Goal: Communication & Community: Answer question/provide support

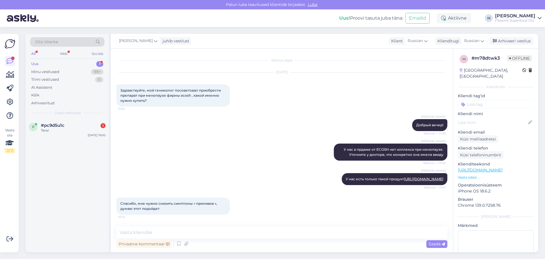
scroll to position [64, 0]
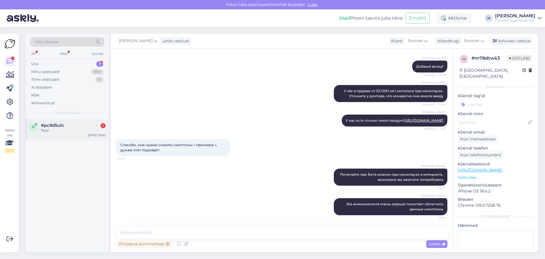
click at [87, 126] on div "#pc9d5u1c 1" at bounding box center [73, 125] width 65 height 5
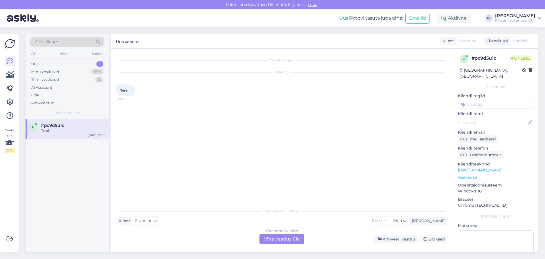
click at [285, 240] on div "Estonian to Russian Võta vestlus üle" at bounding box center [281, 239] width 45 height 10
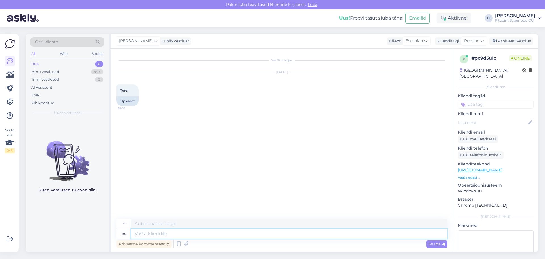
click at [152, 232] on textarea at bounding box center [289, 233] width 316 height 10
type textarea "Tere!"
type textarea "Seal!"
type textarea "T"
type textarea "Прив"
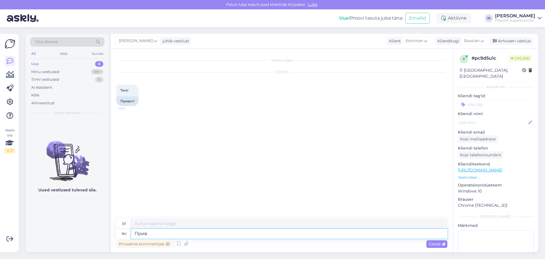
type textarea "Kell"
type textarea "Привет!"
type textarea "Tere!"
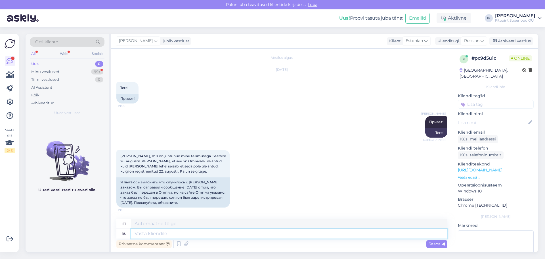
scroll to position [37, 0]
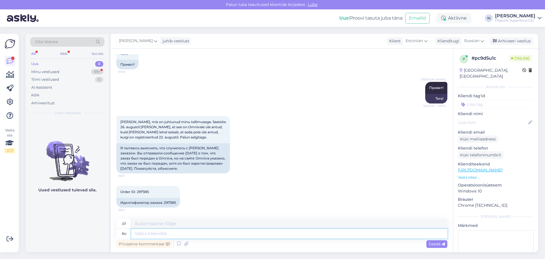
click at [161, 231] on textarea at bounding box center [289, 233] width 316 height 10
type textarea "[PERSON_NAME]"
type textarea "Я вижу"
type textarea "Ma näen"
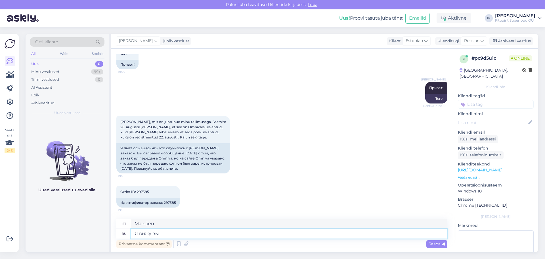
type textarea "Я вижу вы"
type textarea "Ma näen sind"
type textarea "Я вижу вы написали"
type textarea "Ma näen, et sa kirjutasid"
type textarea "Я вижу вы написали письмо"
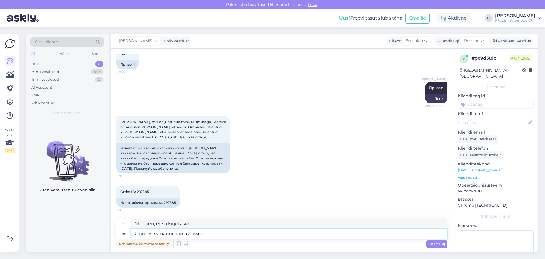
type textarea "Ma näen, et sa kirjutasid kirja"
type textarea "Я вижу вы написали письмо."
type textarea "Ma näen, et sa kirjutasid kirja."
type textarea "Я вижу вы написали письмо. [DATE] м"
type textarea "Ma näen, et sa kirjutasid kirja. Homme."
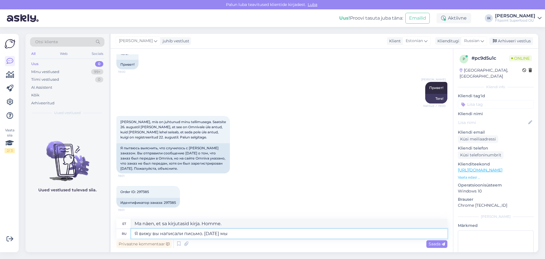
type textarea "Я вижу вы написали письмо. [DATE] мы с"
type textarea "Ma näen, et sa kirjutasid kirja. Homme me"
type textarea "Я вижу вы написали письмо. [DATE] мы сможем п"
type textarea "Ma näen, et sa kirjutasid kirja. Me [PERSON_NAME] [PERSON_NAME]."
type textarea "Я вижу вы написали письмо. [DATE] мы сможем проверить"
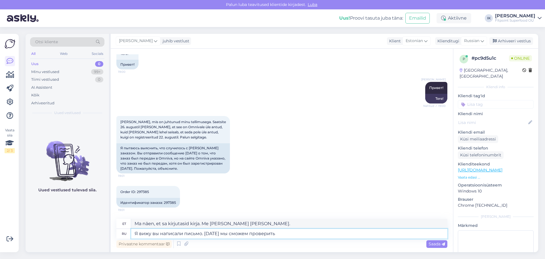
type textarea "Ma näen, et sa kirjutasid kirja. Saame homme üle vaadata."
type textarea "Я вижу вы написали письмо. [DATE] мы сможем проверить,"
type textarea "Ma näen, et sa kirjutasid kirja. Me saame homme üle vaadata."
type textarea "Я вижу вы написали письмо. [DATE] мы сможем проверить, где"
type textarea "Ma näen, et sa kirjutasid kirja. Homme saame kontrollida, kuhu."
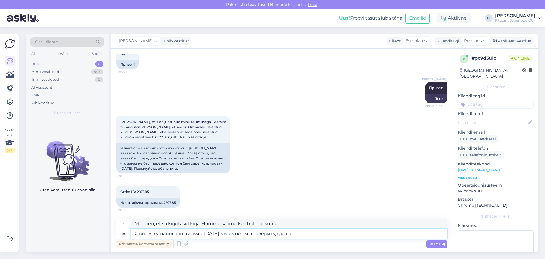
type textarea "Я вижу вы написали письмо. [DATE] мы сможем проверить, где ваш"
type textarea "Ma näen, et sa kirjutasid kirja. Homme saame kontrollida, kus sa oled."
type textarea "Я вижу вы написали письмо. [DATE] мы сможем проверить, где ваш"
type textarea "Ma näen, et sa kirjutasid kirja. Homme saame kontrollida, kus su"
type textarea "Я вижу вы написали письмо. [DATE] мы сможем проверить, где ваш заказ"
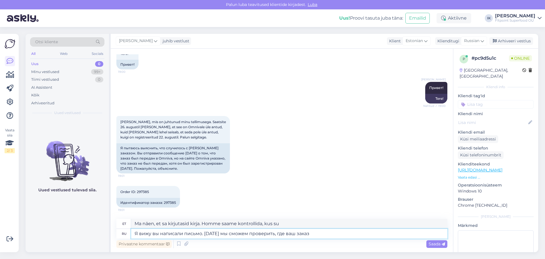
type textarea "Näen, et kirjutasid kirja. Homme saame kontrollida, kus su tellimus on."
type textarea "Я вижу вы написали письмо. [DATE] мы сможем проверить, где ваш заказ, так с"
type textarea "Näen, et kirjutasid kirja. Homme saame kontrollida, kus su tellimus on, seega"
type textarea "Я вижу вы написали письмо. [DATE] мы сможем проверить, где ваш заказ, так сей"
type textarea "Näen, et kirjutasite kirja. Homme saame kontrollida, kus teie tellimus on, seeg…"
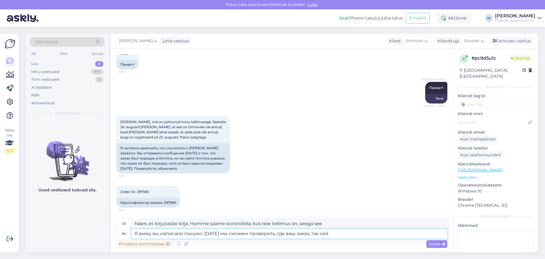
type textarea "Я вижу вы написали письмо. [DATE] мы сможем проверить, где ваш заказ, так се"
type textarea "Näen, et kirjutasid kirja. Homme saame kontrollida, kus su tellimus on, seega"
type textarea "Я вижу вы написали письмо. [DATE] мы сможем проверить, где ваш заказ, так [DATE]"
type textarea "Näen, et kirjutasid kirja. Homme saame kontrollida, kus su tellimus on, seega t…"
type textarea "Я вижу вы написали письмо. [DATE] мы сможем проверить, где ваш заказ, так [DATE…"
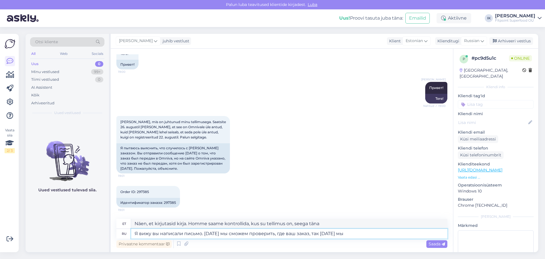
type textarea "Näen, et kirjutasite kirja. Homme saame kontrollida, kus teie tellimus on, seeg…"
type textarea "Я вижу вы написали письмо. [DATE] мы сможем проверить, где ваш заказ, так [DATE…"
type textarea "Ma näen, et sa kirjutasid kirja. Homme saame kontrollida, kus su tellimus on, a…"
type textarea "Я вижу вы написали письмо. [DATE] мы сможем проверить, где ваш заказ, так [DATE…"
type textarea "Näen, et kirjutasid kirja. Homme saame kontrollida, kus su tellimus on, aga [PE…"
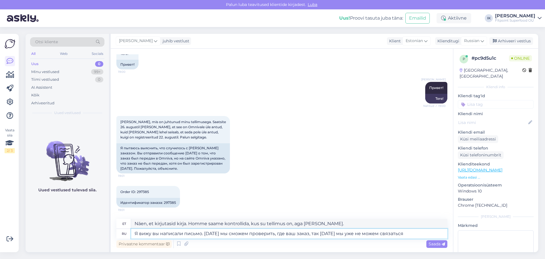
type textarea "Я вижу вы написали письмо. [DATE] мы сможем проверить, где ваш заказ, так [DATE…"
type textarea "Näen, et kirjutasid kirja. Homme saame kontrollida, kus su tellimus on, aga tän…"
type textarea "Я вижу вы написали письмо. [DATE] мы сможем проверить, где ваш заказ, так [DATE…"
type textarea "Näen, et kirjutasite kirja. Homme saame kontrollida, kus teie tellimus on, aga …"
type textarea "Я вижу вы написали письмо. [DATE] мы сможем проверить, где ваш заказ, так [DATE…"
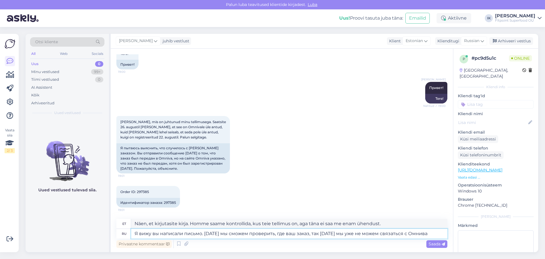
type textarea "Näen, et kirjutasid kirja. Homme saame kontrollida, kus su tellimus on, aga tän…"
type textarea "Я вижу вы написали письмо. [DATE] мы сможем проверить, где ваш заказ, так [DATE…"
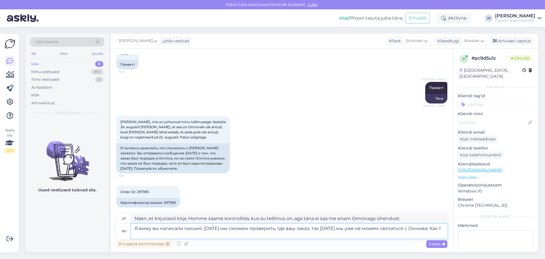
type textarea "Näen, et kirjutasid kirja. Homme saame kontrollida, kus su tellimus on, aga tän…"
type textarea "Я вижу вы написали письмо. [DATE] мы сможем проверить, где ваш заказ, так [DATE…"
type textarea "Näen, et kirjutasite kirja. Homme saame kontrollida, kus teie tellimus on, aga …"
type textarea "Я вижу вы написали письмо. [DATE] мы сможем проверить, где ваш заказ, так [DATE…"
type textarea "Näen, et kirjutasid kirja. Homme saame kontrollida, kus su tellimus on, aga tän…"
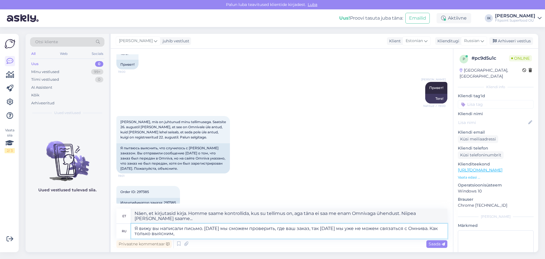
type textarea "Я вижу вы написали письмо. [DATE] мы сможем проверить, где ваш заказ, так [DATE…"
type textarea "Näen, et kirjutasid kirja. Homme saame kontrollida, kus su tellimus on, aga tän…"
type textarea "Я вижу вы написали письмо. [DATE] мы сможем проверить, где ваш заказ, так [DATE…"
type textarea "Näen, et kirjutasid kirja. Homme saame kontrollida, kus su tellimus on, aga tän…"
type textarea "Я вижу вы написали письмо. [DATE] мы сможем проверить, где ваш заказ, так [DATE…"
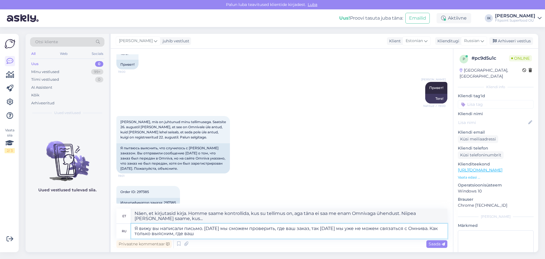
type textarea "Näen, et kirjutasite kirja. Homme saame kontrollida, kus teie tellimus on, aga …"
type textarea "Я вижу вы написали письмо. [DATE] мы сможем проверить, где ваш заказ, так [DATE…"
type textarea "Näen, et kirjutasite kirja. Homme saame kontrollida teie tellimuse asukohta, ag…"
type textarea "Я вижу вы написали письмо. [DATE] мы сможем проверить, где ваш заказ, так [DATE…"
type textarea "Näen, et kirjutasite kirja. Homme saame kontrollida, kus teie tellimus on, aga …"
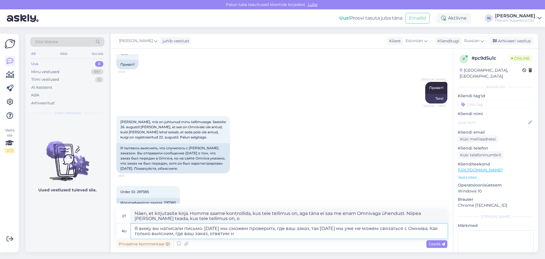
type textarea "Я вижу вы написали письмо. [DATE] мы сможем проверить, где ваш заказ, так [DATE…"
type textarea "Näen, et kirjutasite kirja. Homme saame kontrollida teie tellimuse asukohta, ag…"
type textarea "Я вижу вы написали письмо. [DATE] мы сможем проверить, где ваш заказ, так [DATE…"
type textarea "Näen, et kirjutasid kirja. Homme saame kontrollida, kus su tellimus on, aga tän…"
click at [188, 234] on textarea "Я вижу вы написали письмо. [DATE] мы сможем проверить, где ваш заказ, так [DATE…" at bounding box center [289, 230] width 316 height 15
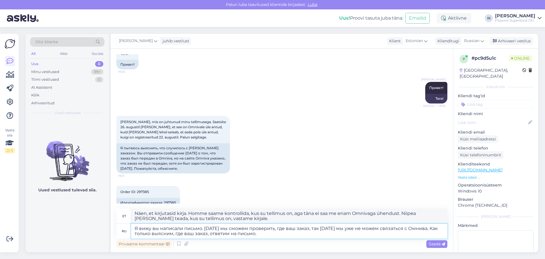
type textarea "Я вижу вы написали письмо. [DATE] мы сможем проверить, где ваш заказ, так [DATE…"
click at [163, 219] on textarea "Näen, et kirjutasid kirja. Homme saame kontrollida, kus su tellimus on, aga tän…" at bounding box center [289, 215] width 316 height 15
click at [265, 214] on textarea "Näen, et kirjutasid kirja. Homme saame kontrollida, kus su tellimus on, aga tän…" at bounding box center [289, 215] width 316 height 15
type textarea "Näen, et kirjutasid kirja. Homme saame kontrollida, kus teie tellimus on, aga t…"
click at [433, 241] on div "Saada" at bounding box center [436, 244] width 21 height 8
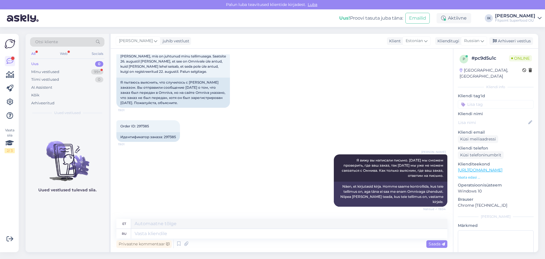
scroll to position [130, 0]
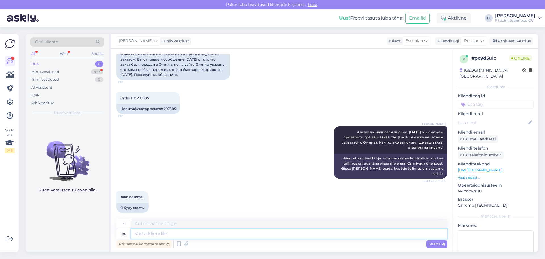
click at [167, 237] on textarea at bounding box center [289, 233] width 316 height 10
type textarea "Üjhjituj"
type textarea "Ü"
type textarea "Хорошего"
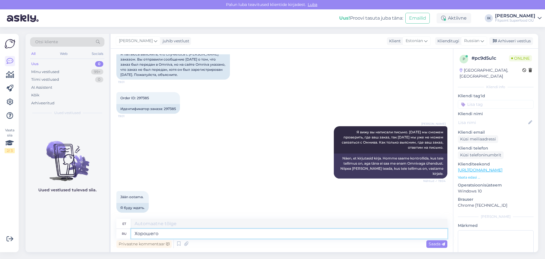
type textarea "Hea"
type textarea "Хорошего вечера!"
type textarea "Tere õhtust!"
type textarea "Хорошего вечера!"
click at [161, 222] on textarea "Tere õhtust!" at bounding box center [289, 224] width 316 height 10
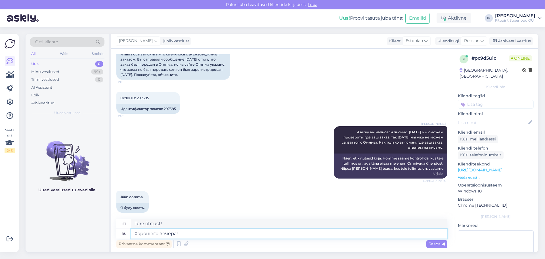
drag, startPoint x: 178, startPoint y: 234, endPoint x: 133, endPoint y: 233, distance: 45.1
click at [133, 233] on textarea "Хорошего вечера!" at bounding box center [289, 233] width 316 height 10
type textarea "Хорошего"
type textarea "Hea"
type textarea "Хорошего продолжения"
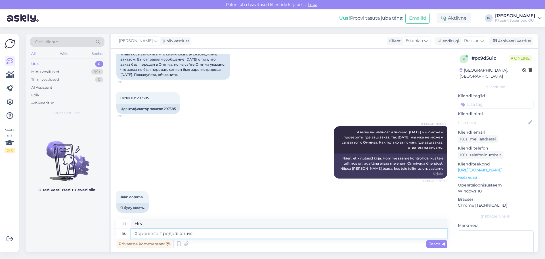
type textarea "Ilusat jätku"
type textarea "Хорошего продолжения дня!"
type textarea "Ilusat päeva jätku!"
type textarea "Хорошего продолжения дня!"
click at [435, 245] on span "Saada" at bounding box center [437, 243] width 16 height 5
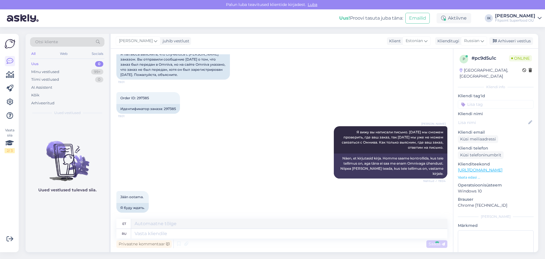
scroll to position [164, 0]
